Goal: Task Accomplishment & Management: Use online tool/utility

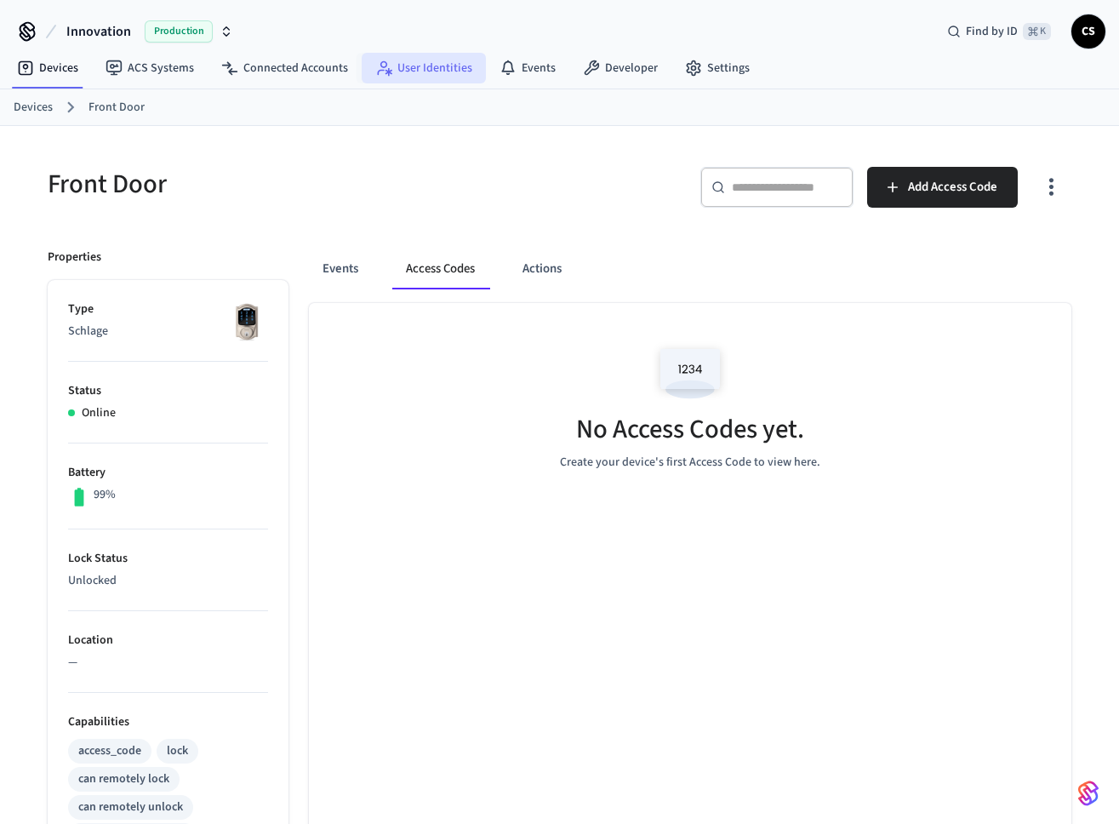
click at [420, 67] on link "User Identities" at bounding box center [424, 68] width 124 height 31
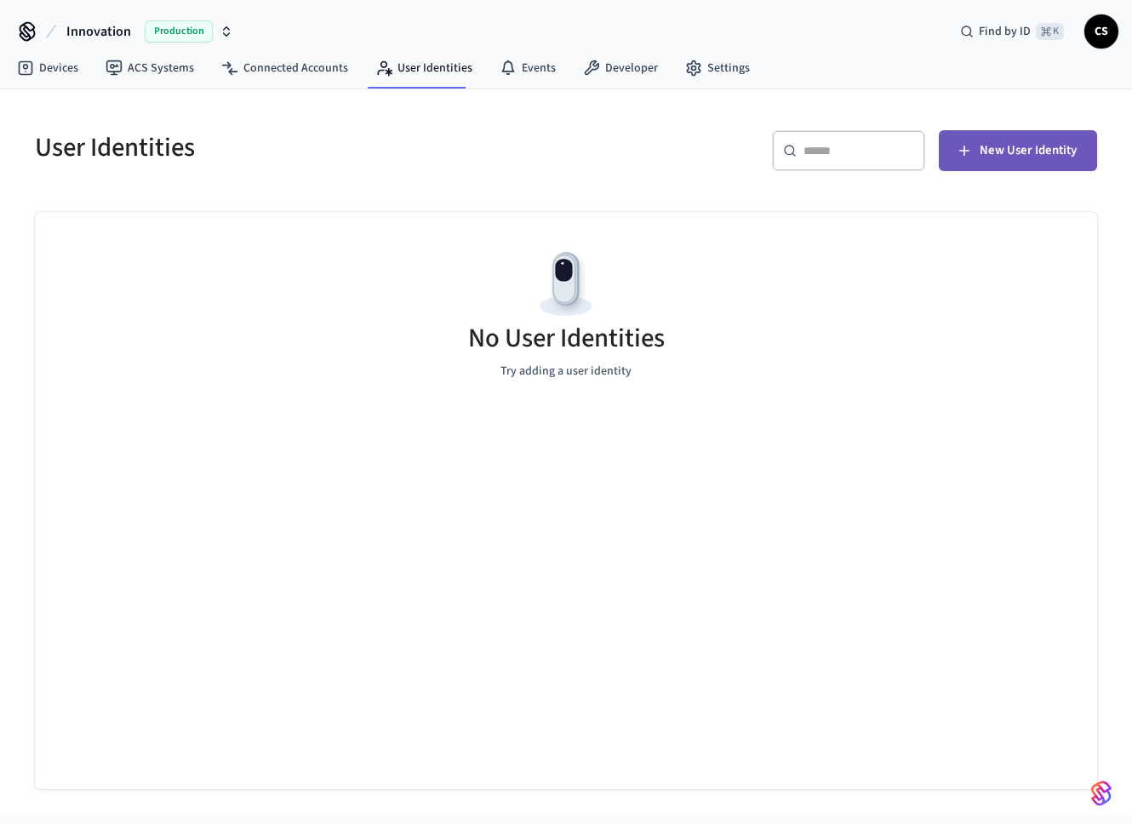
click at [1004, 143] on span "New User Identity" at bounding box center [1028, 151] width 97 height 22
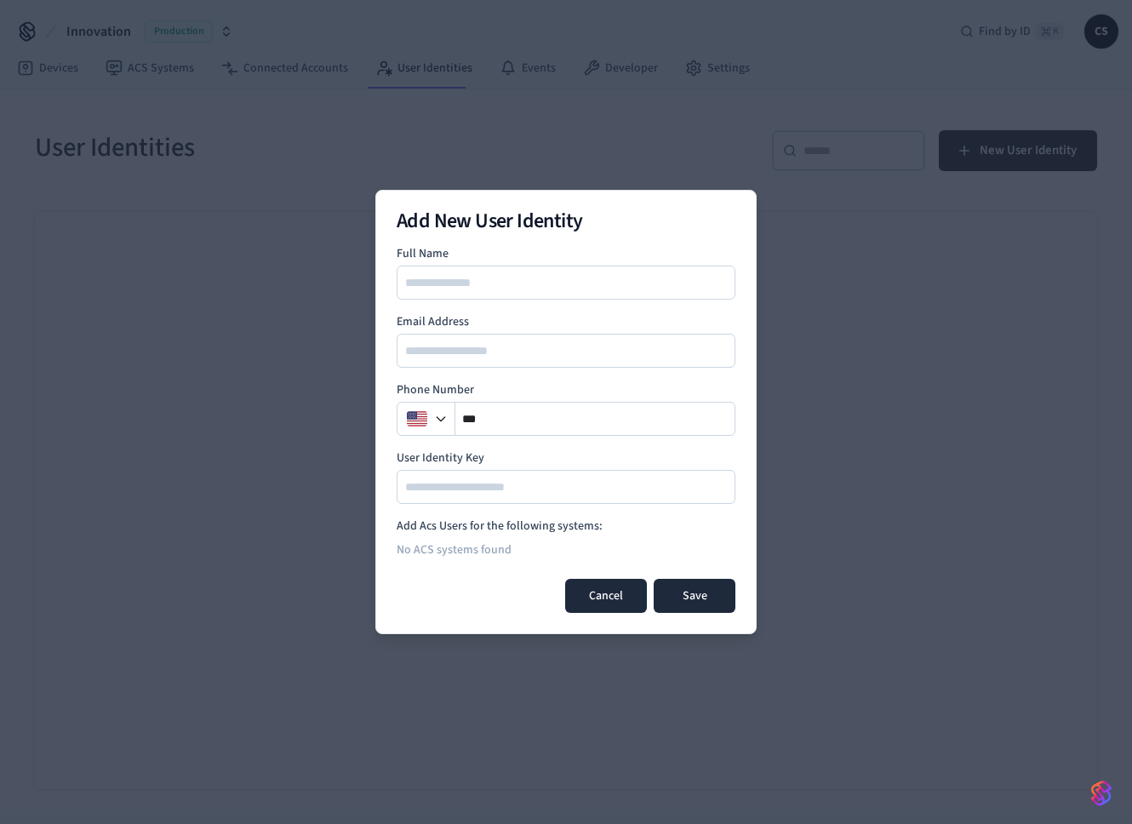
click at [604, 586] on button "Cancel" at bounding box center [606, 596] width 82 height 34
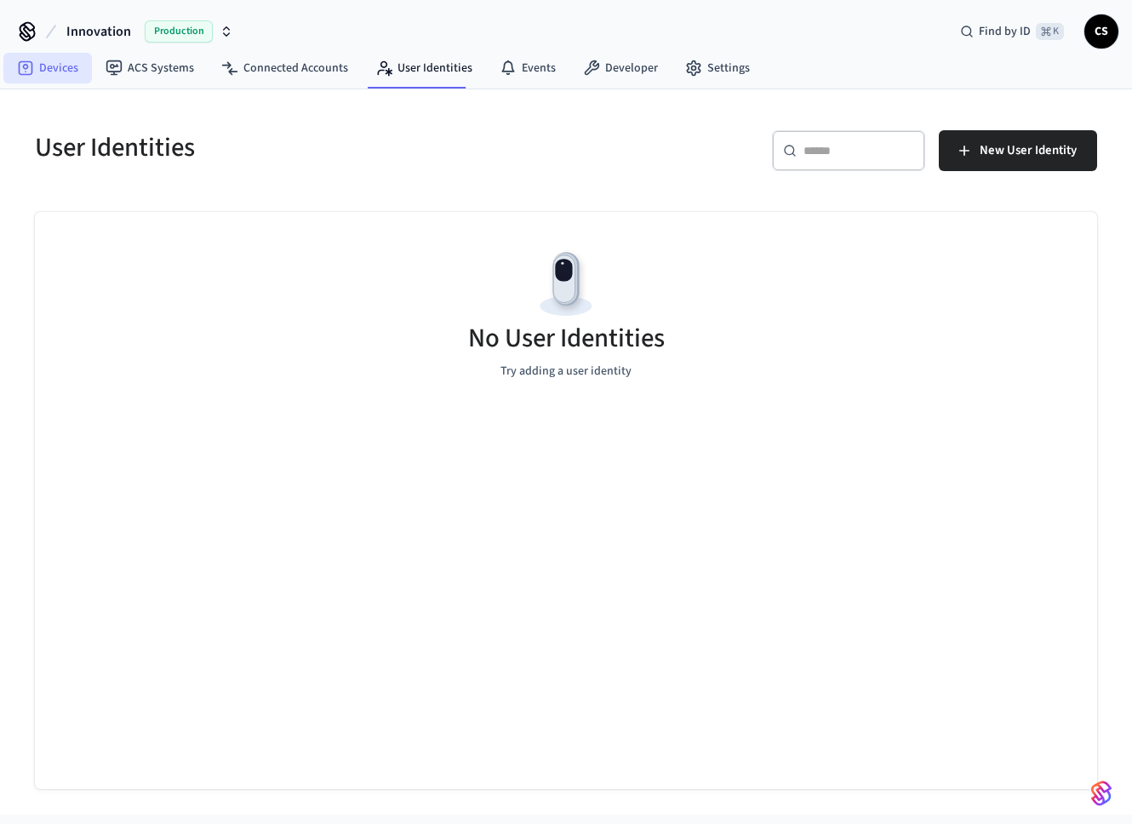
click at [32, 74] on icon at bounding box center [25, 68] width 17 height 17
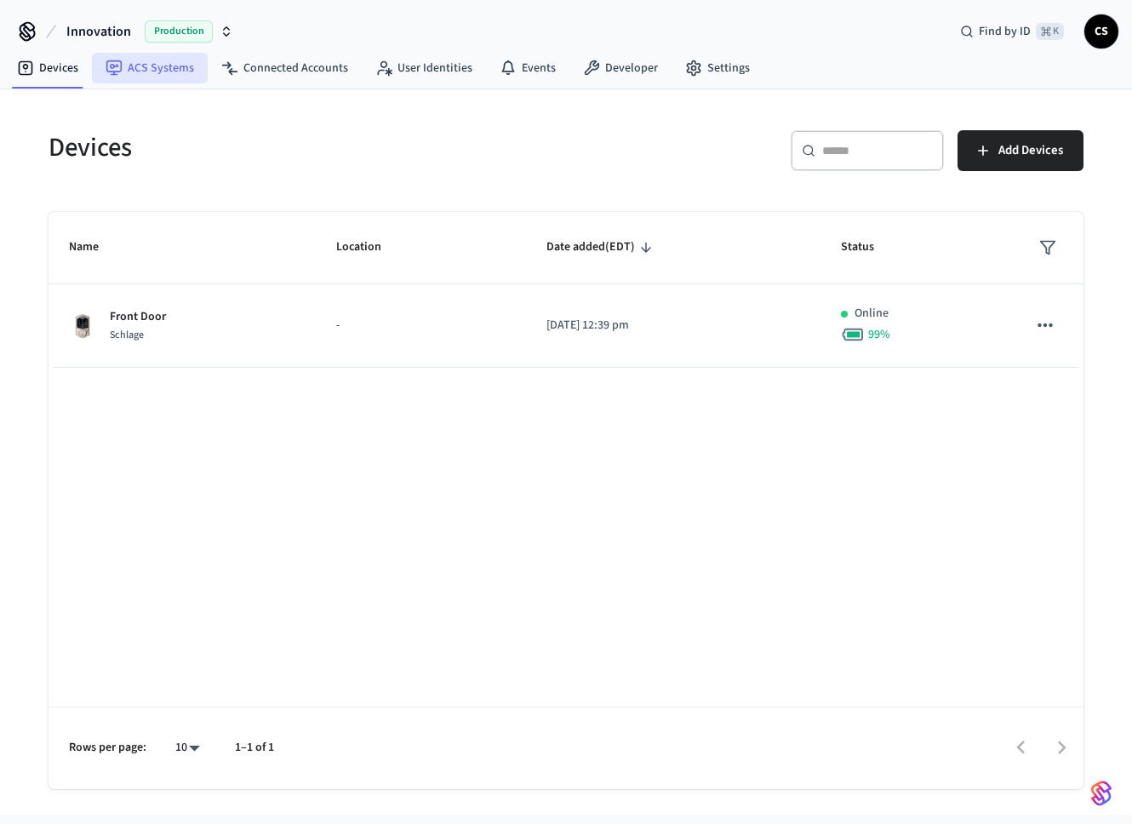
click at [117, 64] on icon at bounding box center [114, 68] width 17 height 17
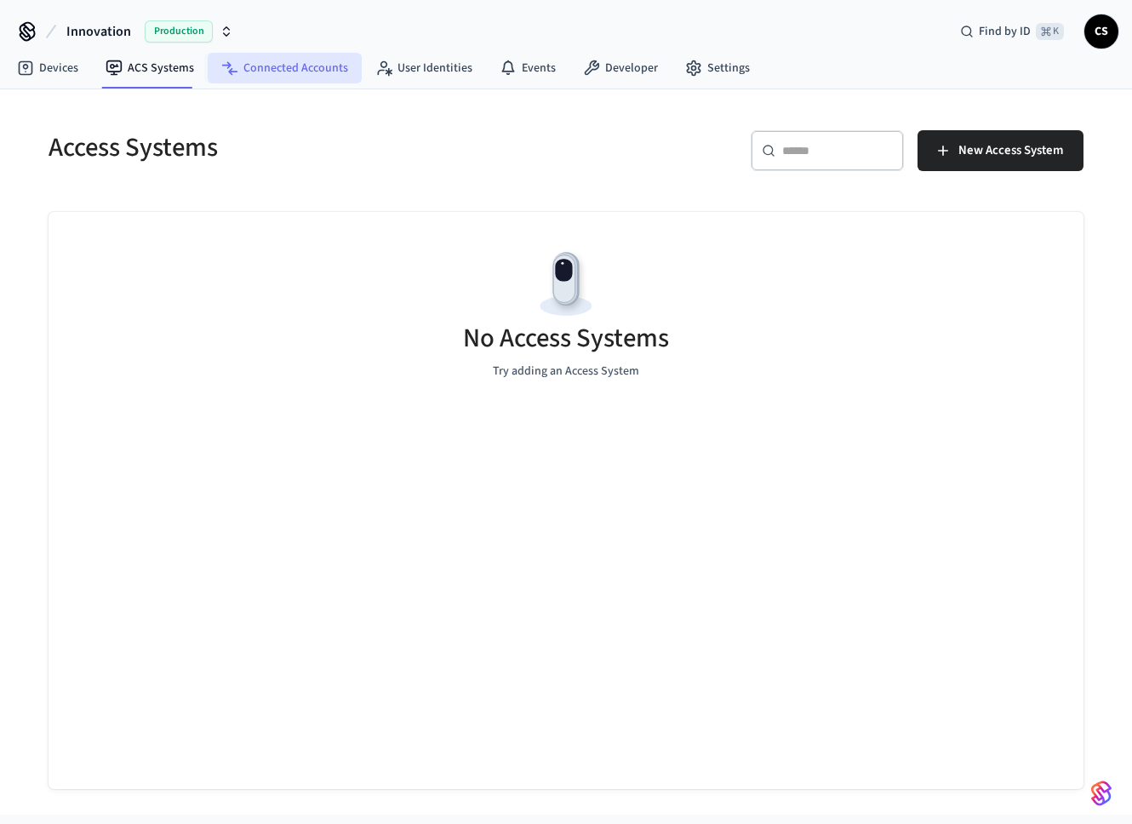
click at [252, 72] on link "Connected Accounts" at bounding box center [285, 68] width 154 height 31
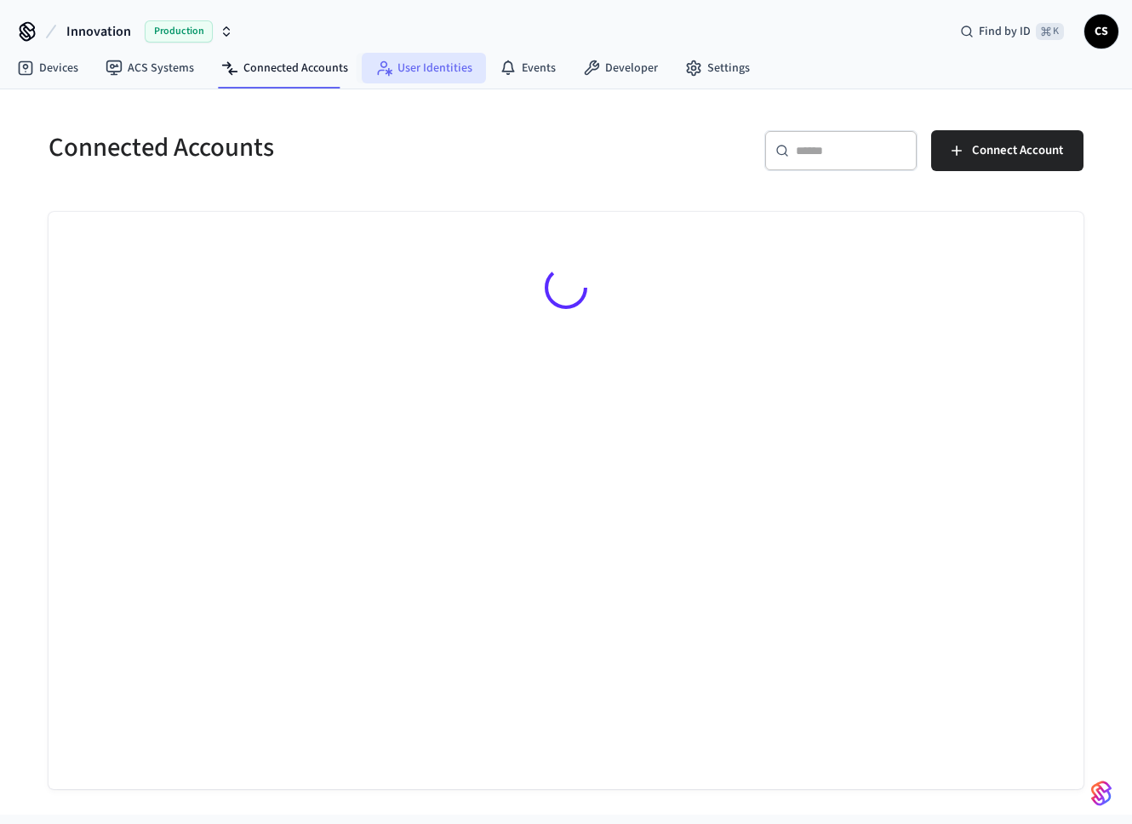
click at [416, 72] on link "User Identities" at bounding box center [424, 68] width 124 height 31
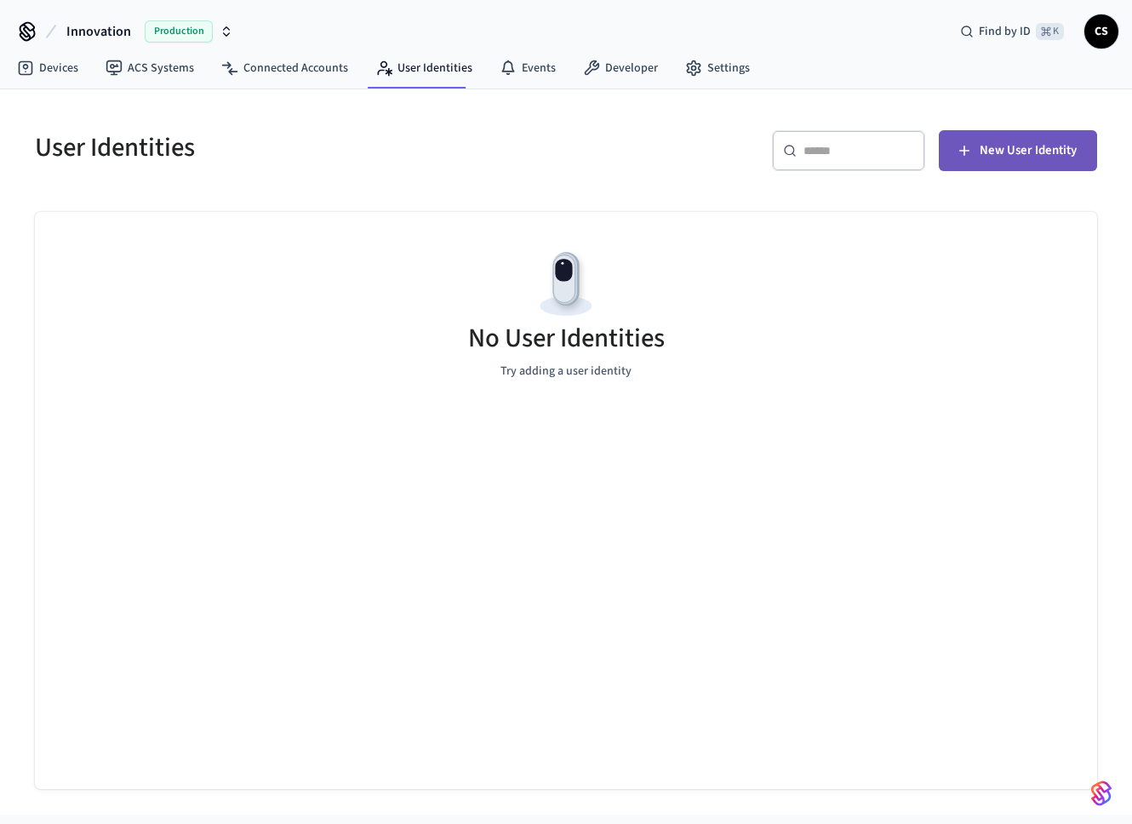
click at [994, 146] on span "New User Identity" at bounding box center [1028, 151] width 97 height 22
click at [160, 141] on h5 "User Identities" at bounding box center [295, 147] width 521 height 35
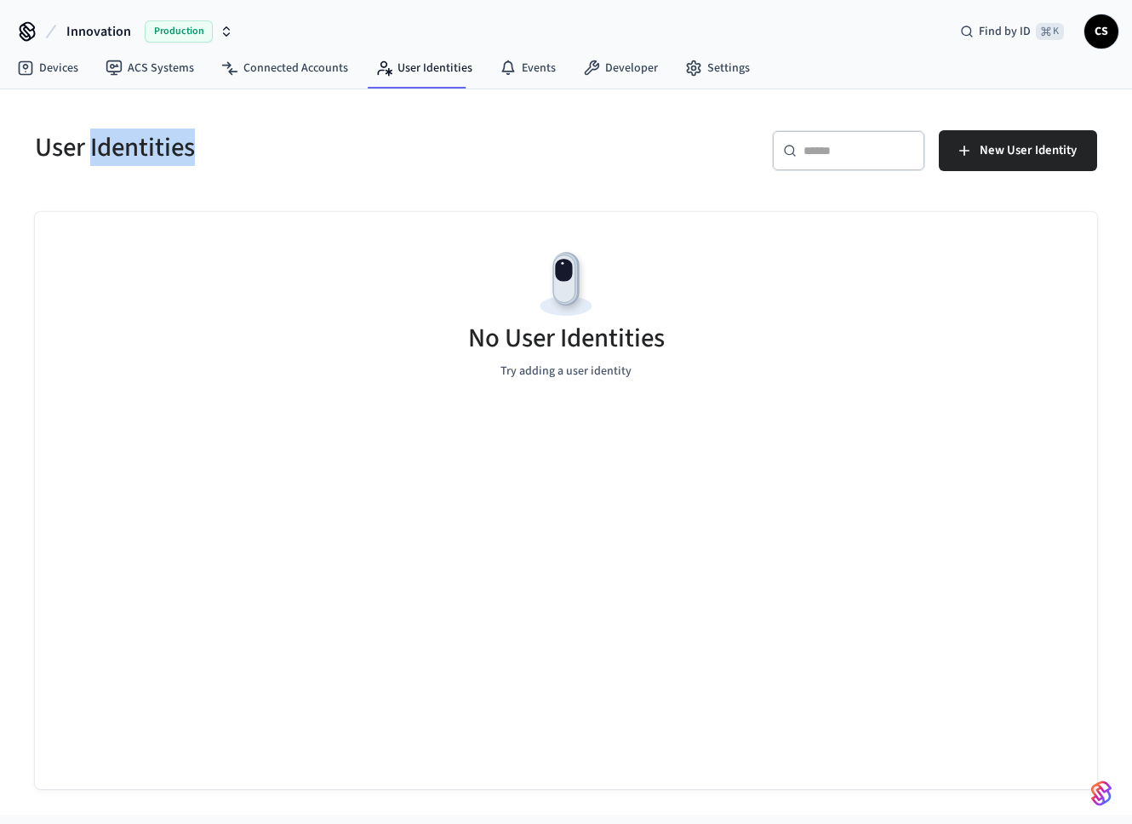
click at [160, 141] on h5 "User Identities" at bounding box center [295, 147] width 521 height 35
copy div "User Identities"
click at [607, 66] on link "Developer" at bounding box center [620, 68] width 102 height 31
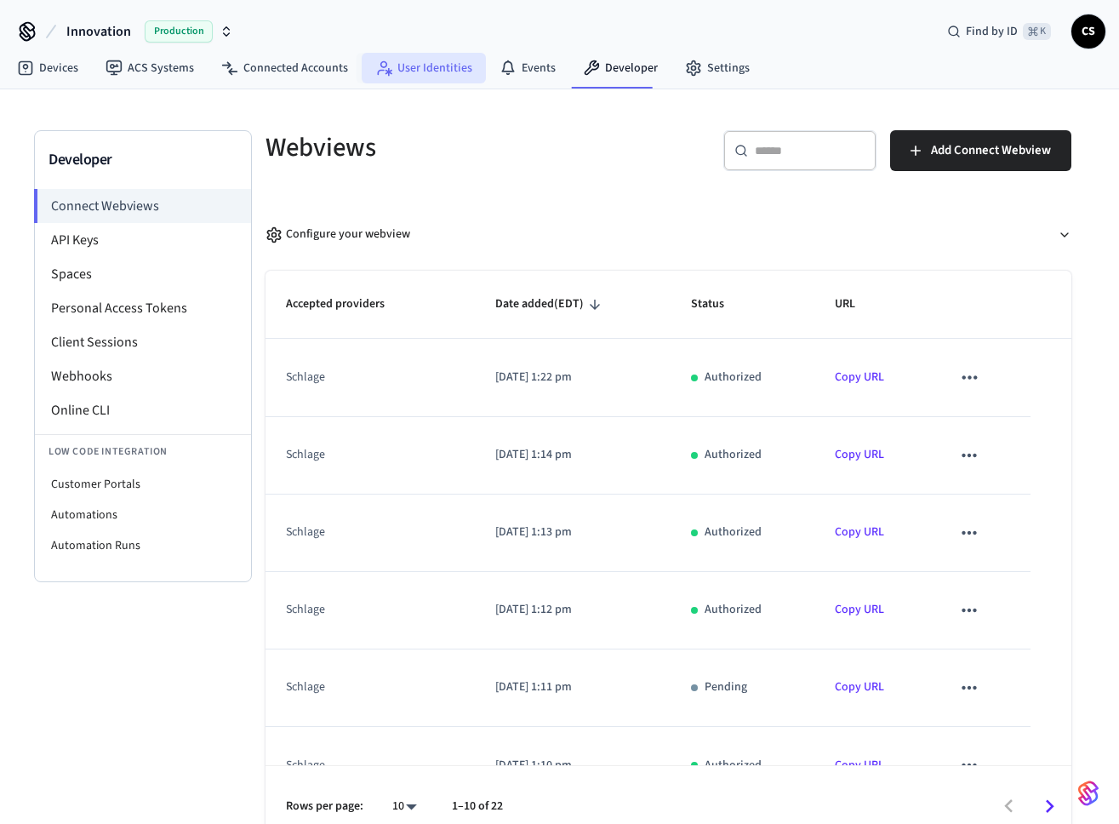
click at [402, 72] on link "User Identities" at bounding box center [424, 68] width 124 height 31
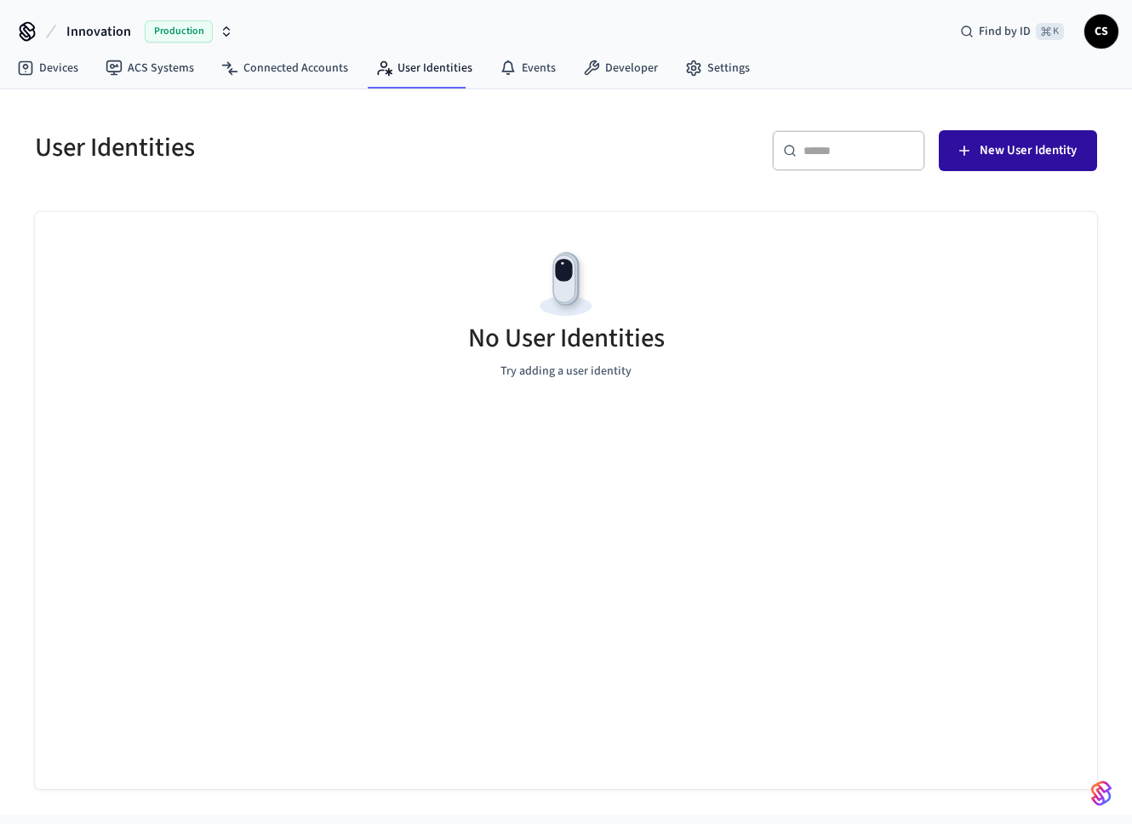
click at [1050, 160] on span "New User Identity" at bounding box center [1028, 151] width 97 height 22
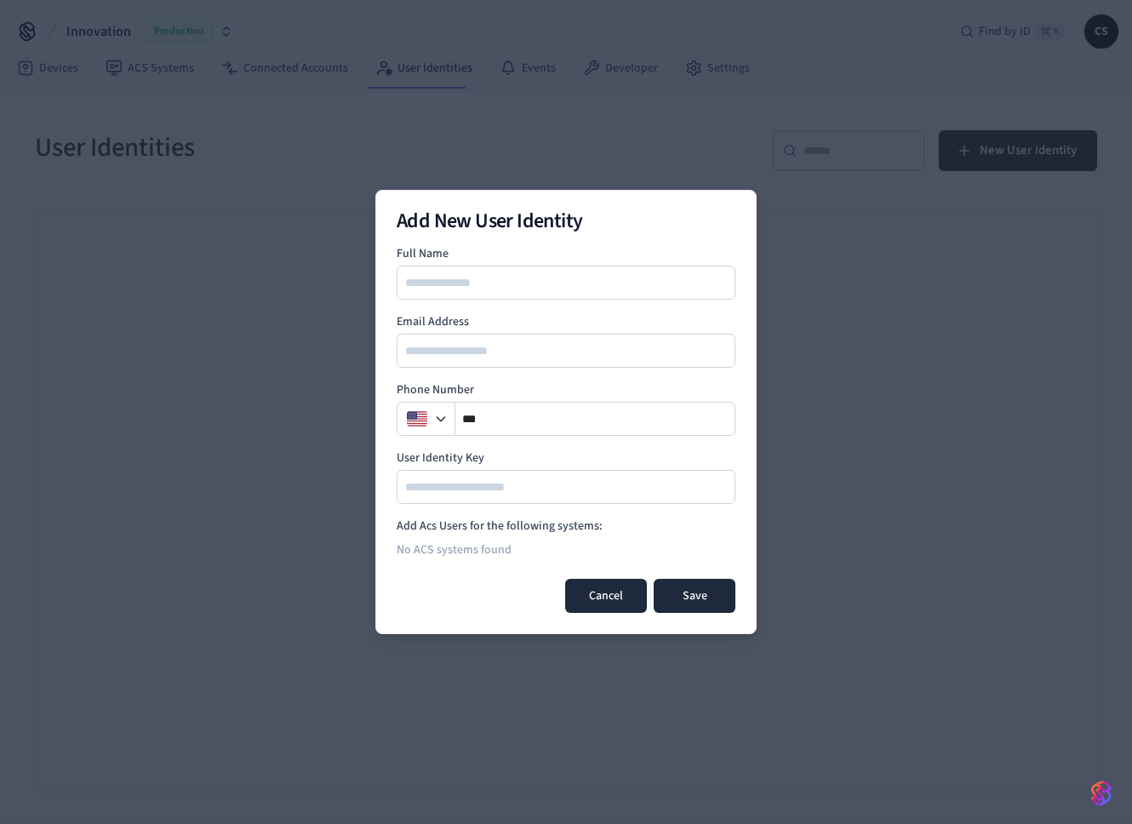
click at [619, 603] on button "Cancel" at bounding box center [606, 596] width 82 height 34
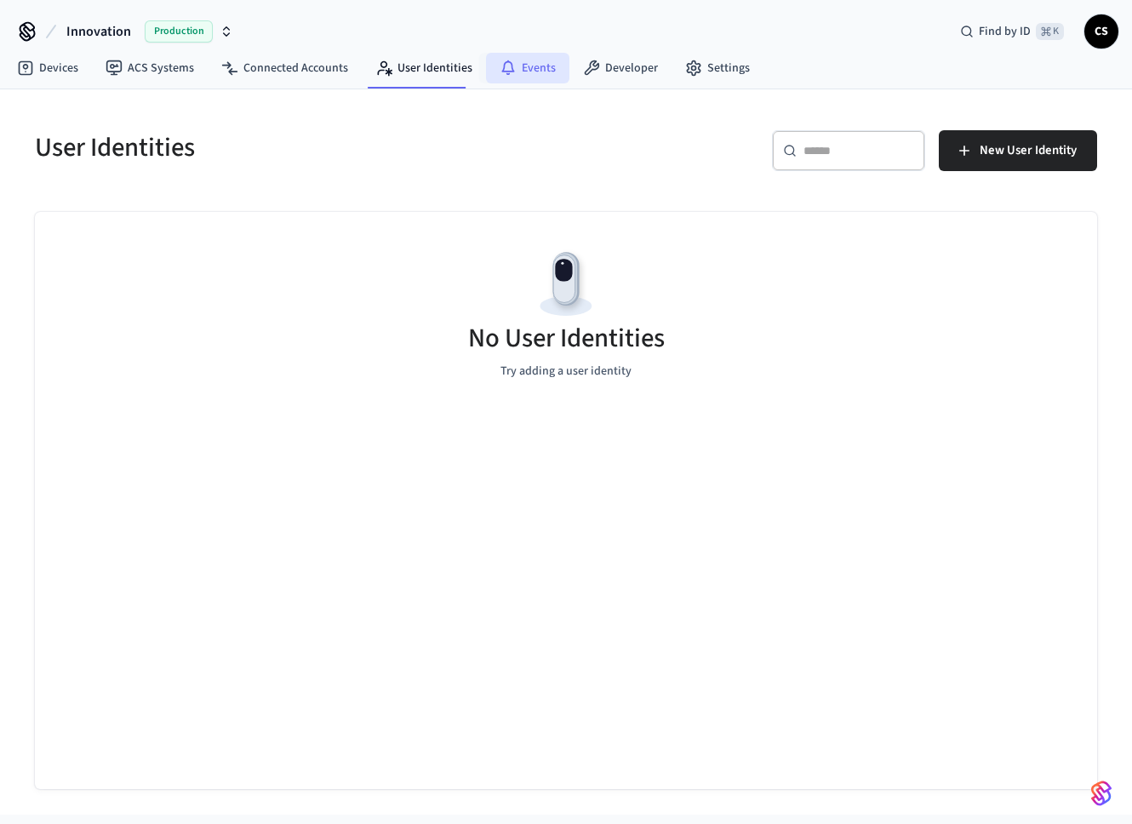
click at [540, 82] on link "Events" at bounding box center [527, 68] width 83 height 31
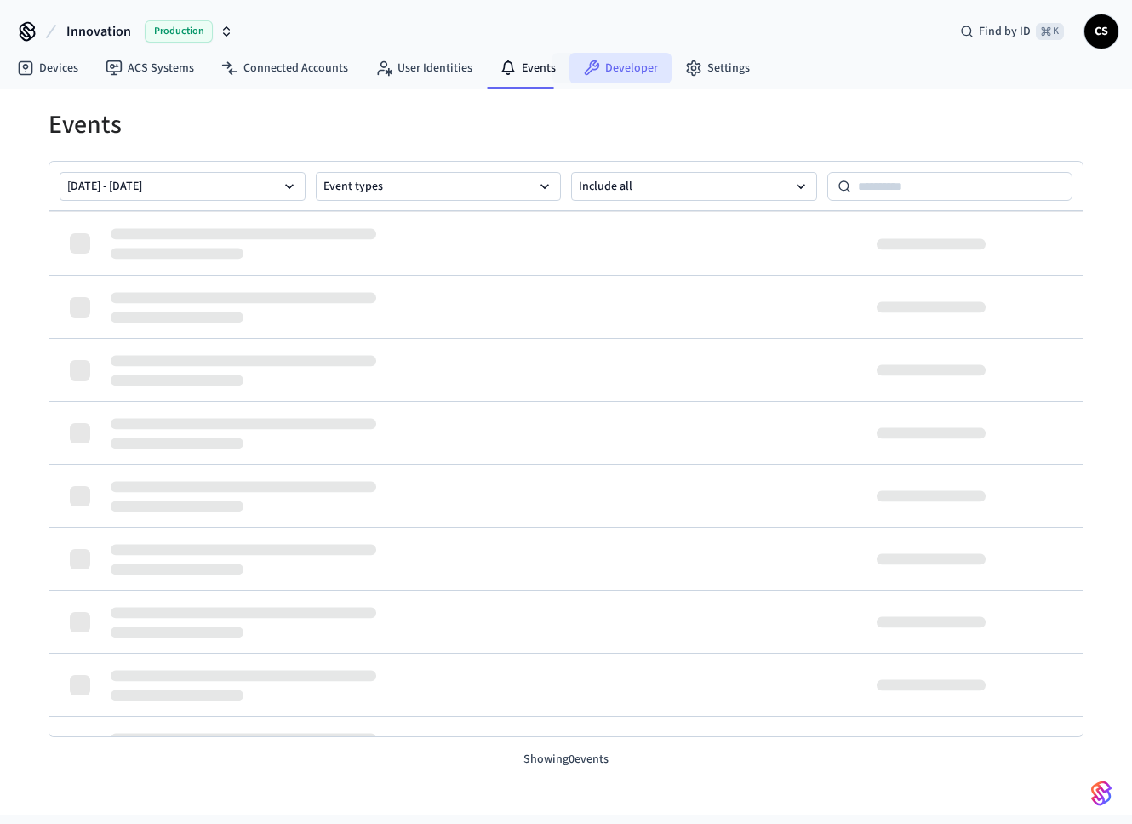
click at [652, 65] on link "Developer" at bounding box center [620, 68] width 102 height 31
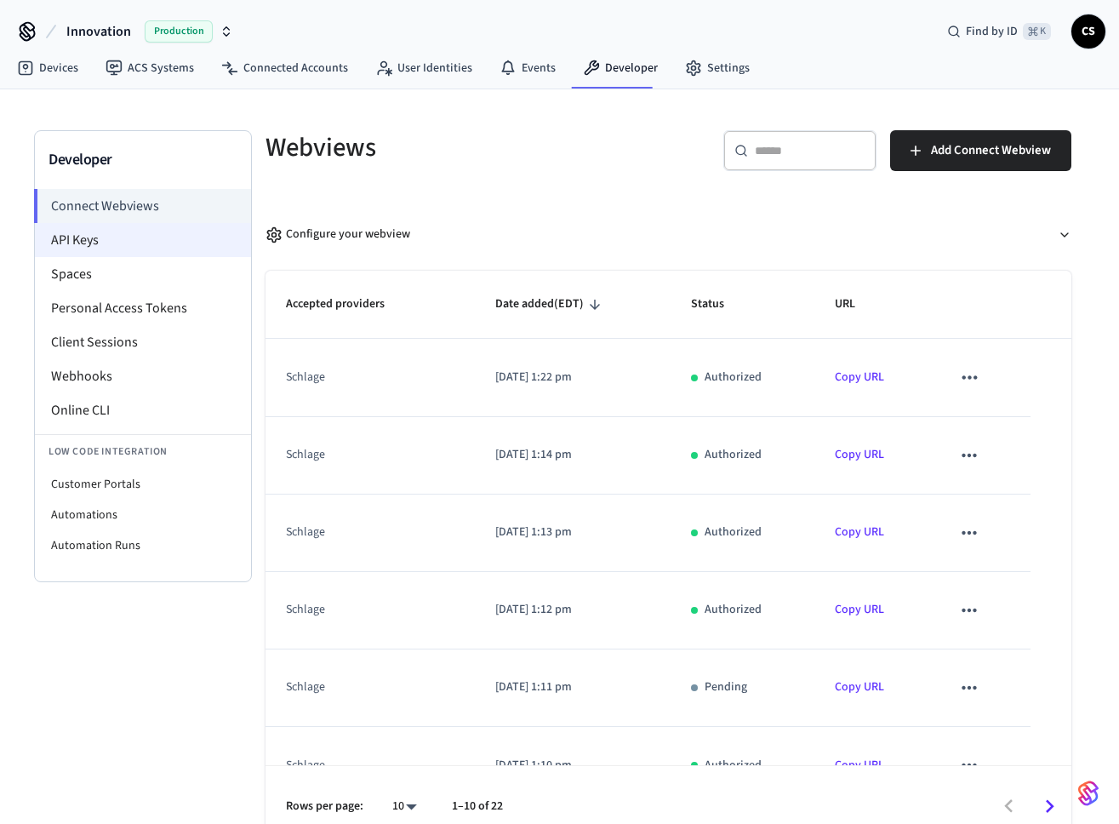
click at [146, 249] on li "API Keys" at bounding box center [143, 240] width 216 height 34
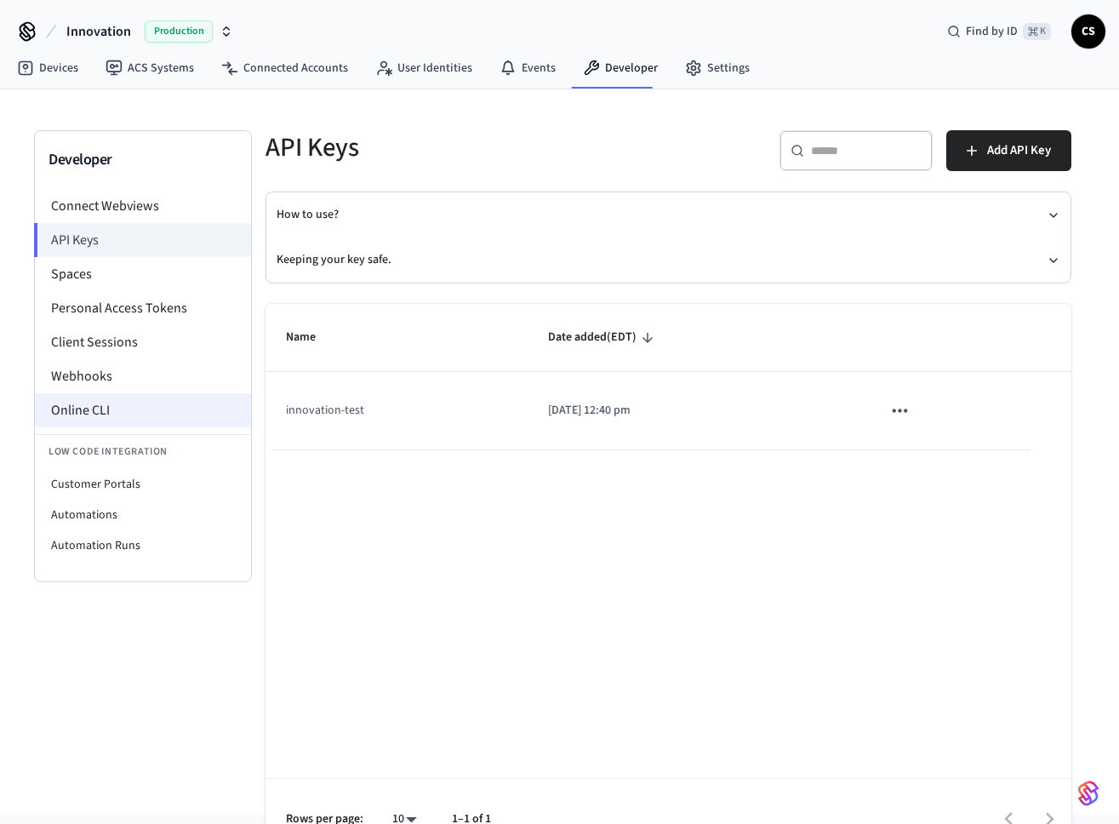
click at [91, 419] on li "Online CLI" at bounding box center [143, 410] width 216 height 34
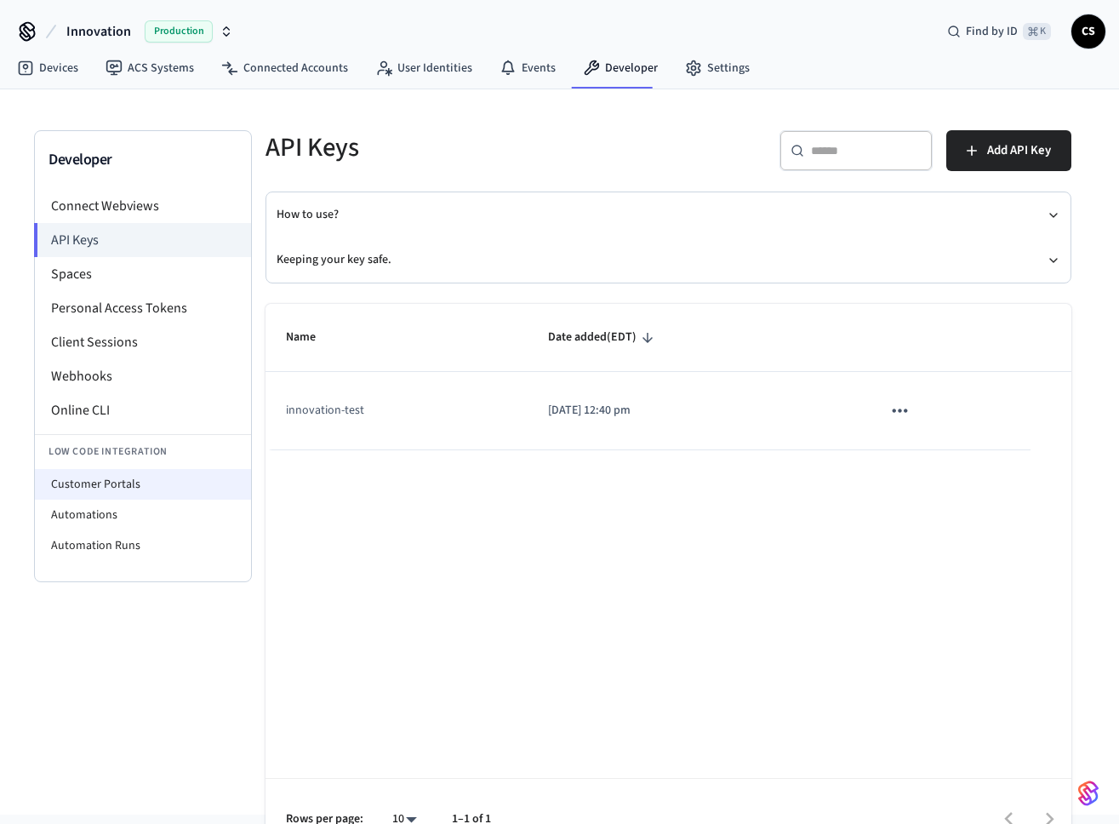
click at [149, 492] on li "Customer Portals" at bounding box center [143, 484] width 216 height 31
select select "**********"
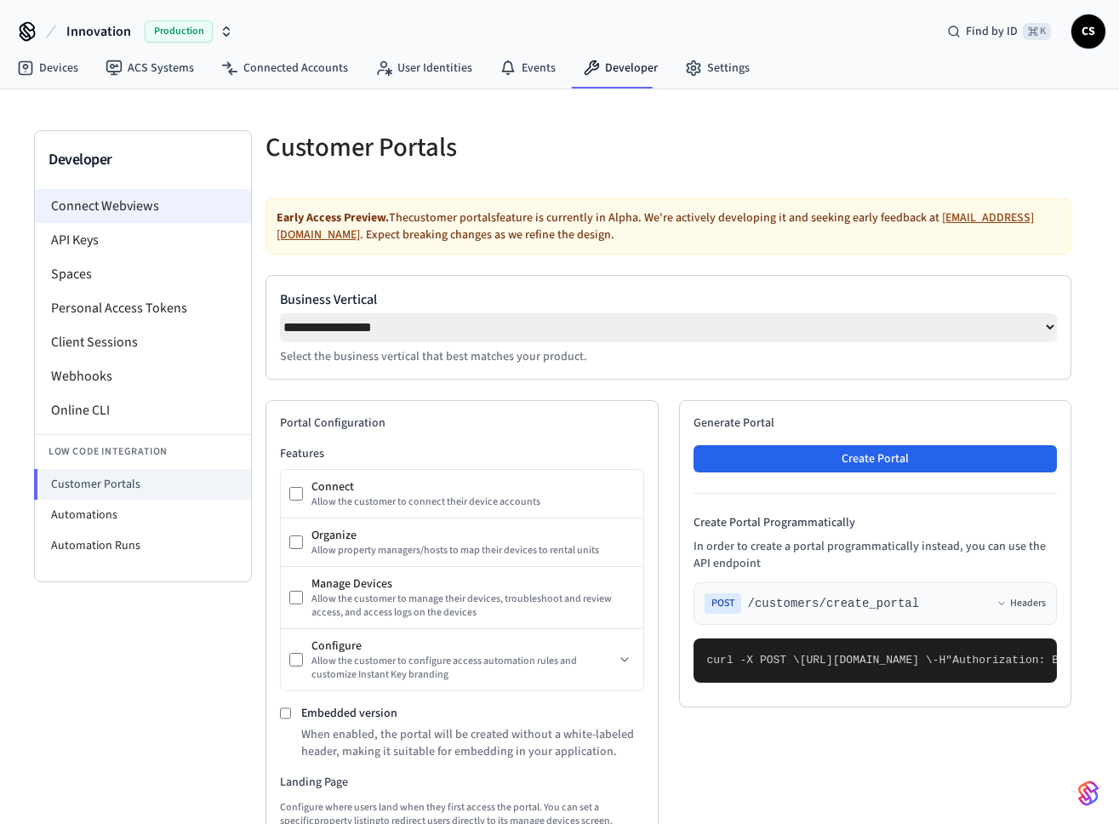
click at [200, 218] on li "Connect Webviews" at bounding box center [143, 206] width 216 height 34
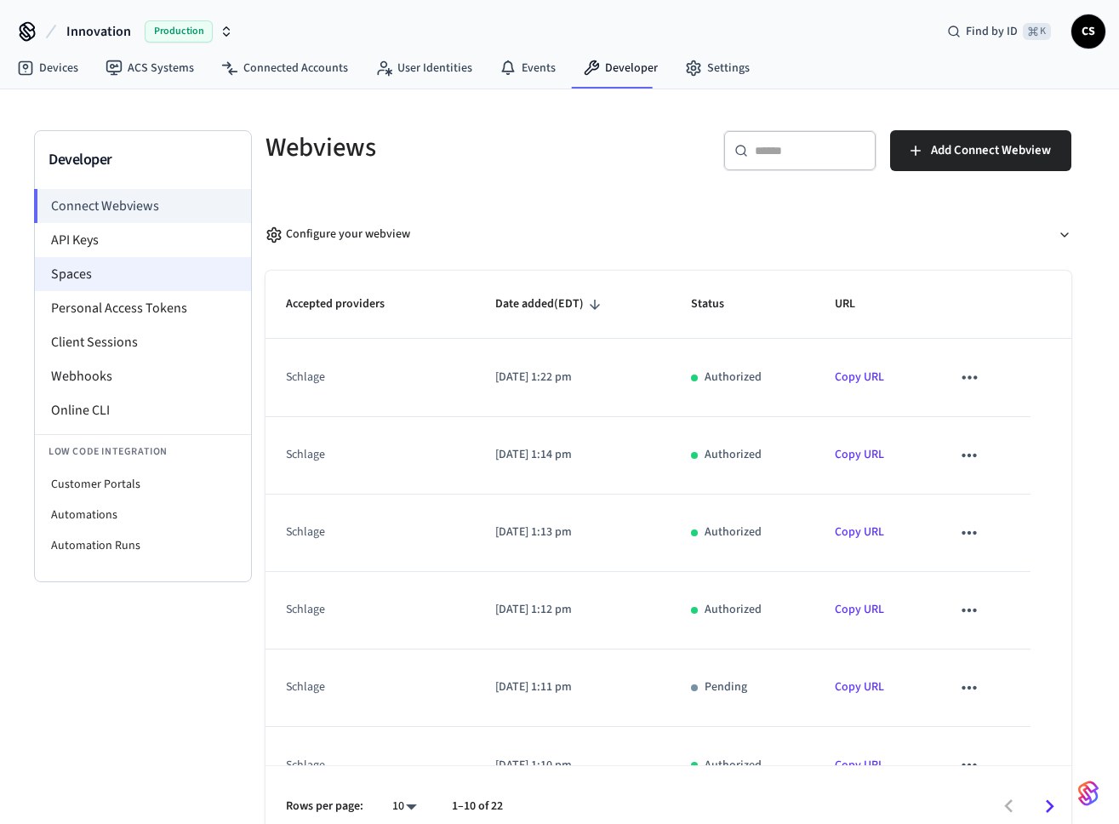
click at [165, 274] on li "Spaces" at bounding box center [143, 274] width 216 height 34
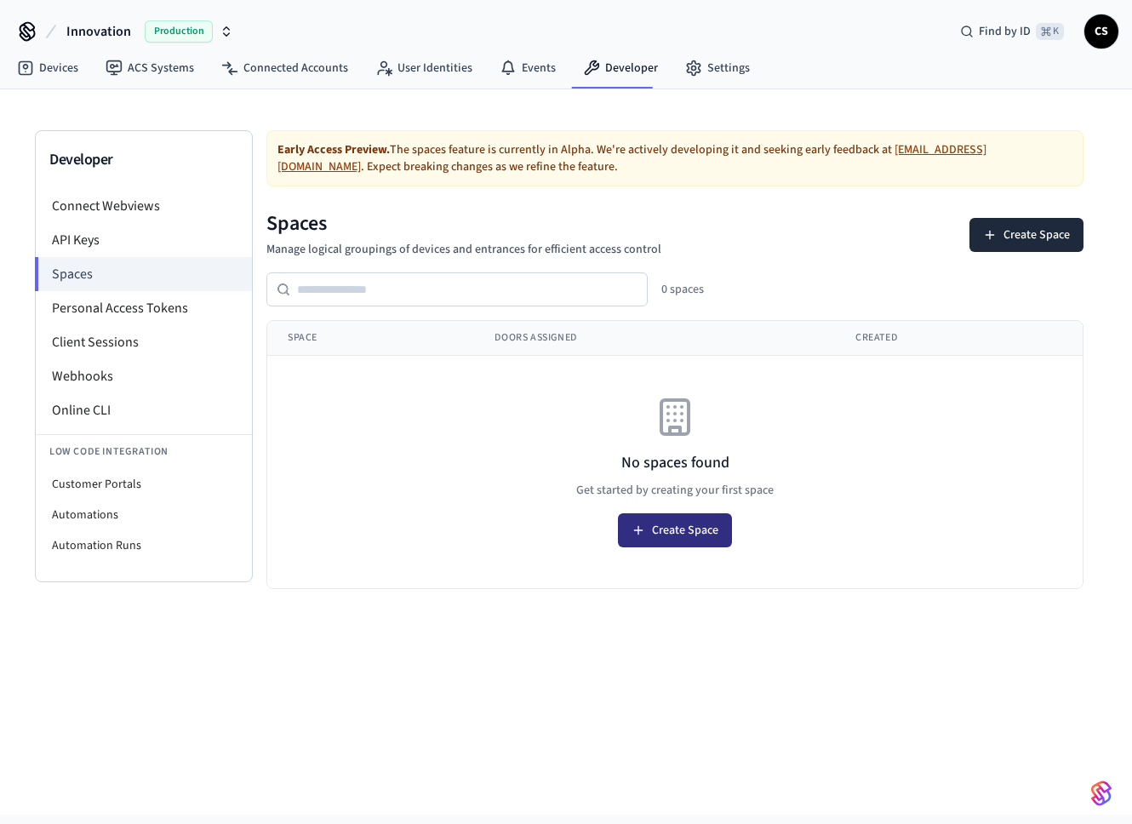
click at [667, 529] on button "Create Space" at bounding box center [675, 530] width 114 height 34
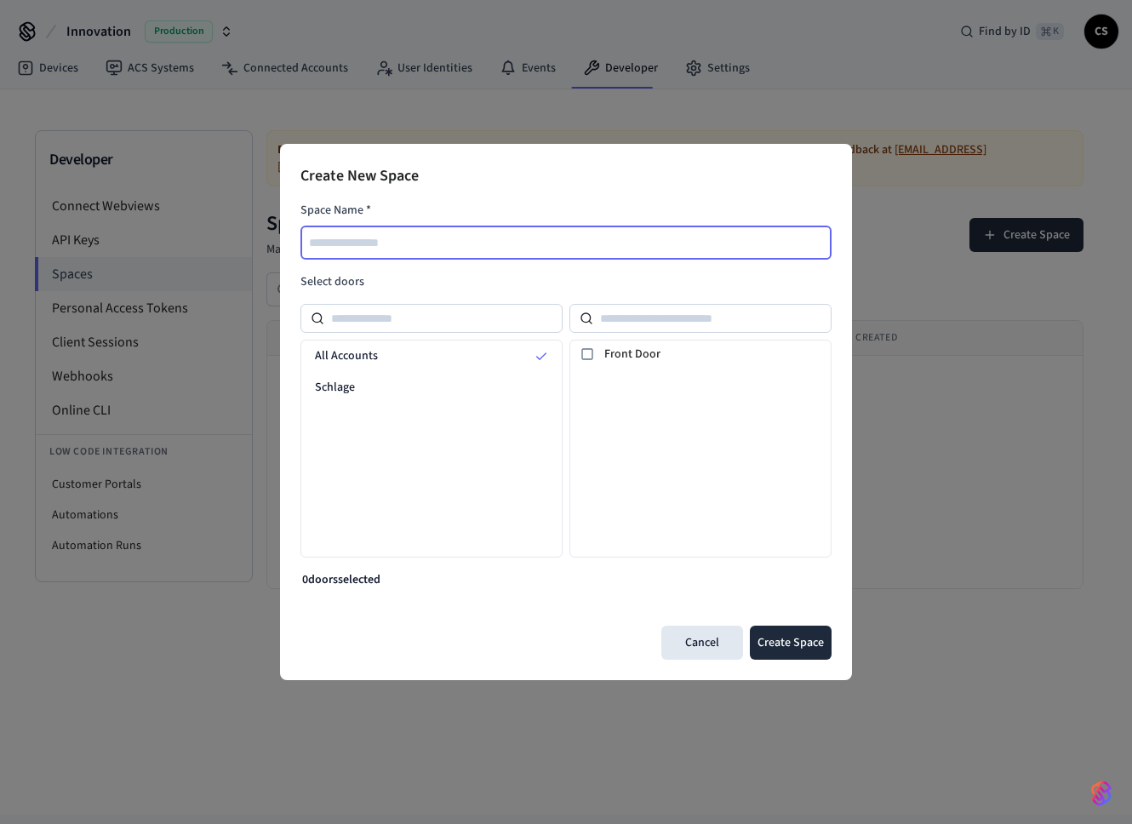
click at [601, 243] on input "text" at bounding box center [566, 242] width 529 height 20
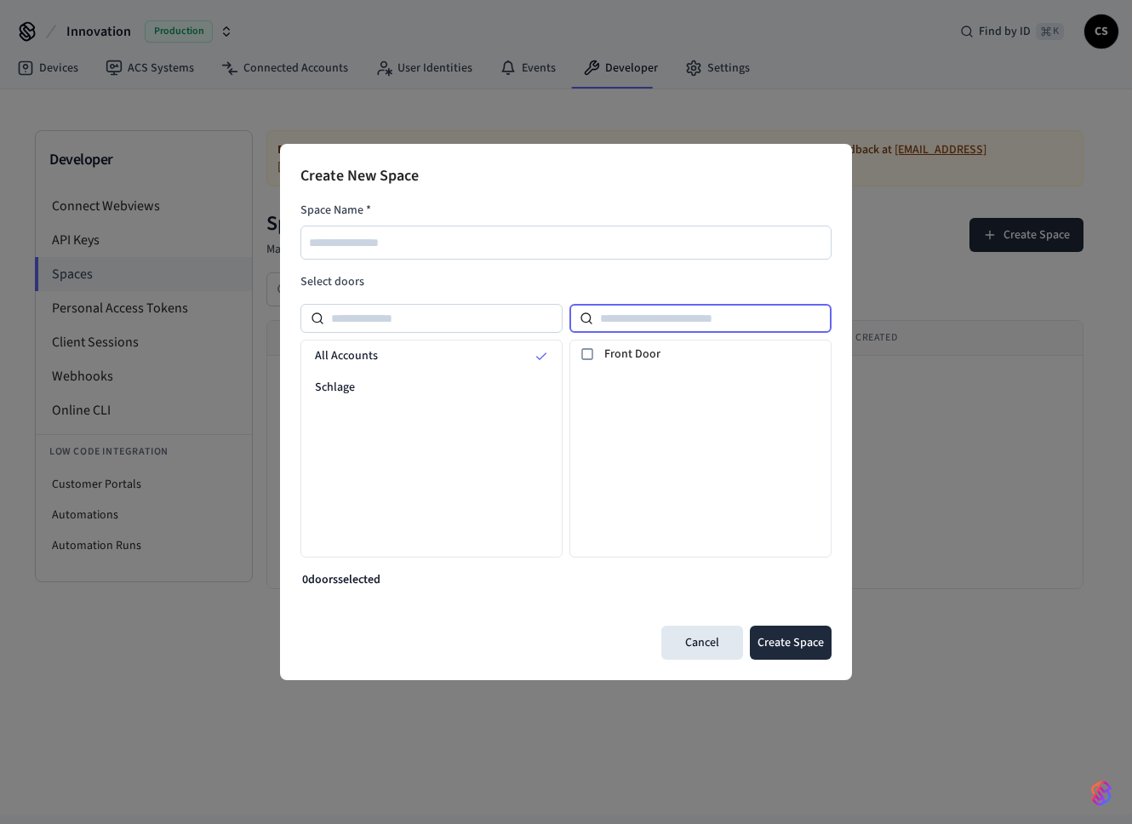
click at [631, 310] on input at bounding box center [712, 318] width 238 height 20
click at [308, 112] on div "Create New Space Space Name * Select doors All Accounts Schlage Front Door 0 do…" at bounding box center [566, 412] width 1132 height 824
click at [714, 635] on button "Cancel" at bounding box center [702, 643] width 82 height 34
